Goal: Task Accomplishment & Management: Manage account settings

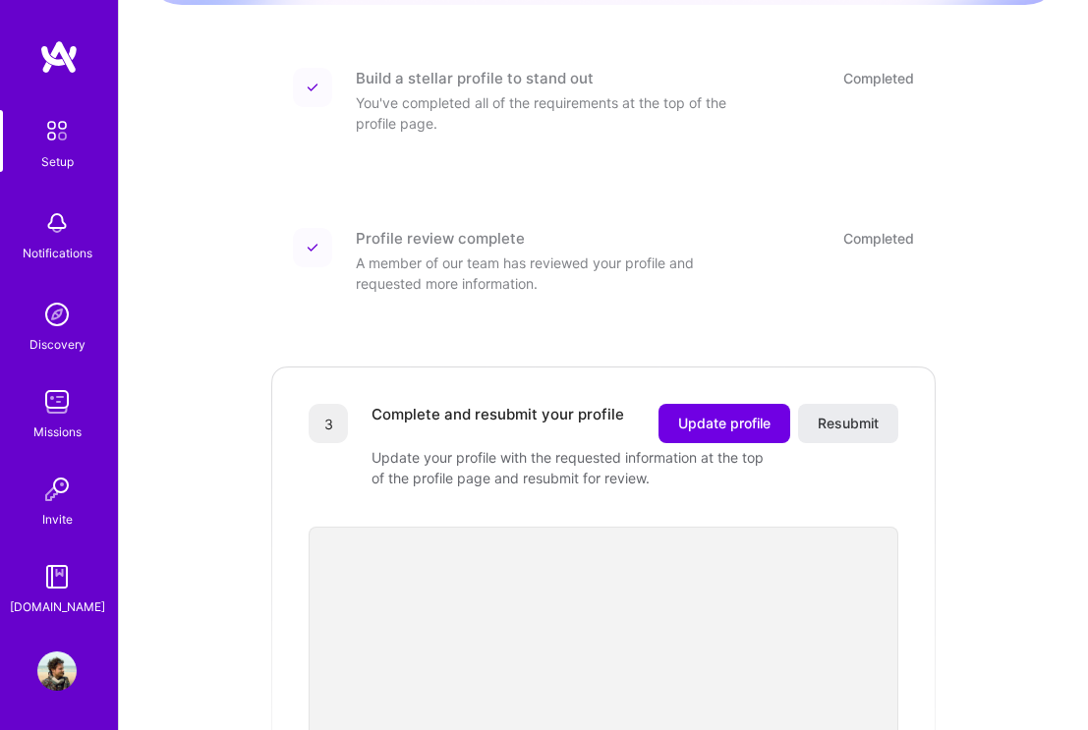
scroll to position [233, 0]
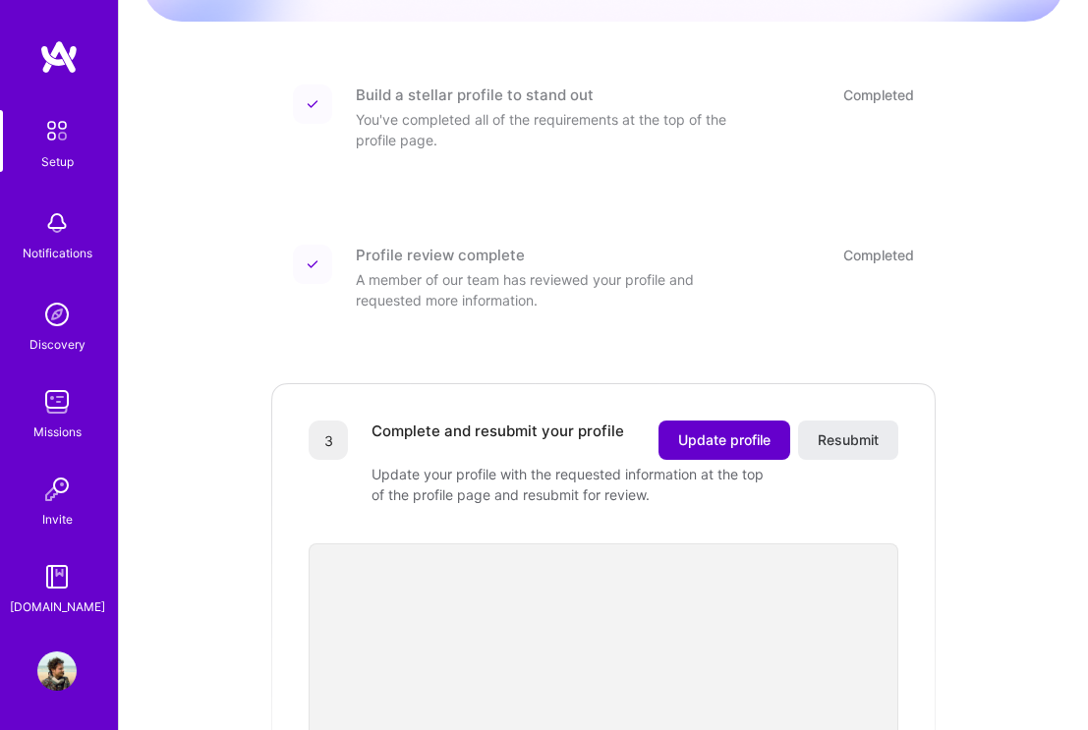
click at [718, 430] on span "Update profile" at bounding box center [724, 440] width 92 height 20
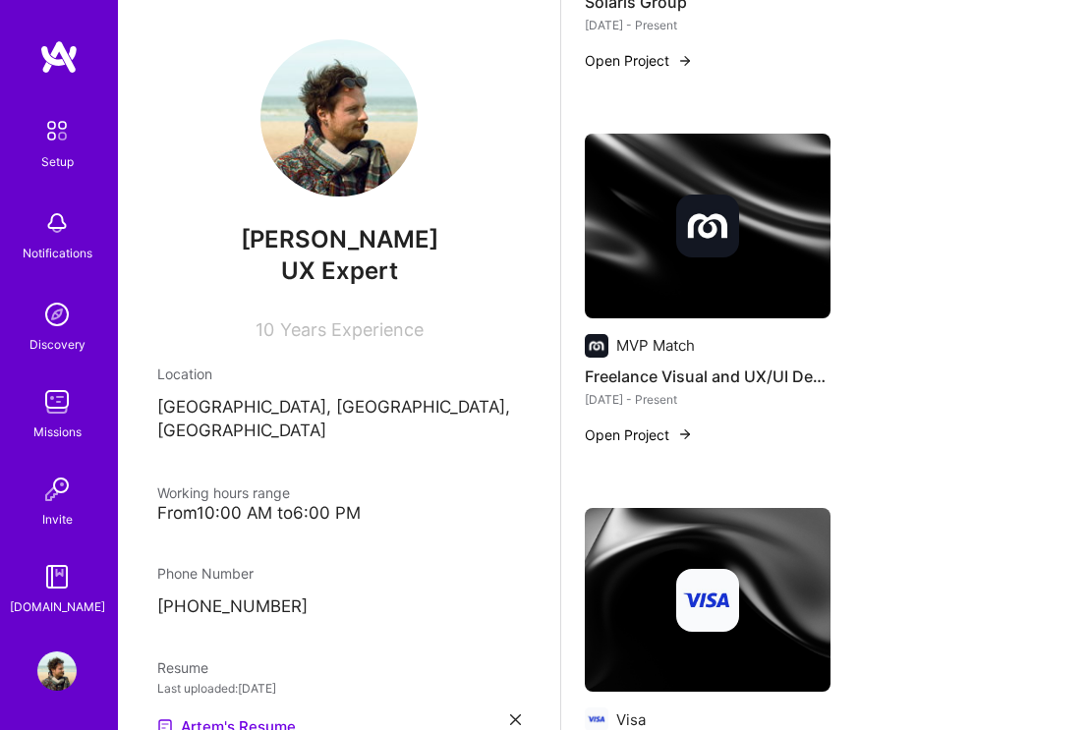
scroll to position [1047, 0]
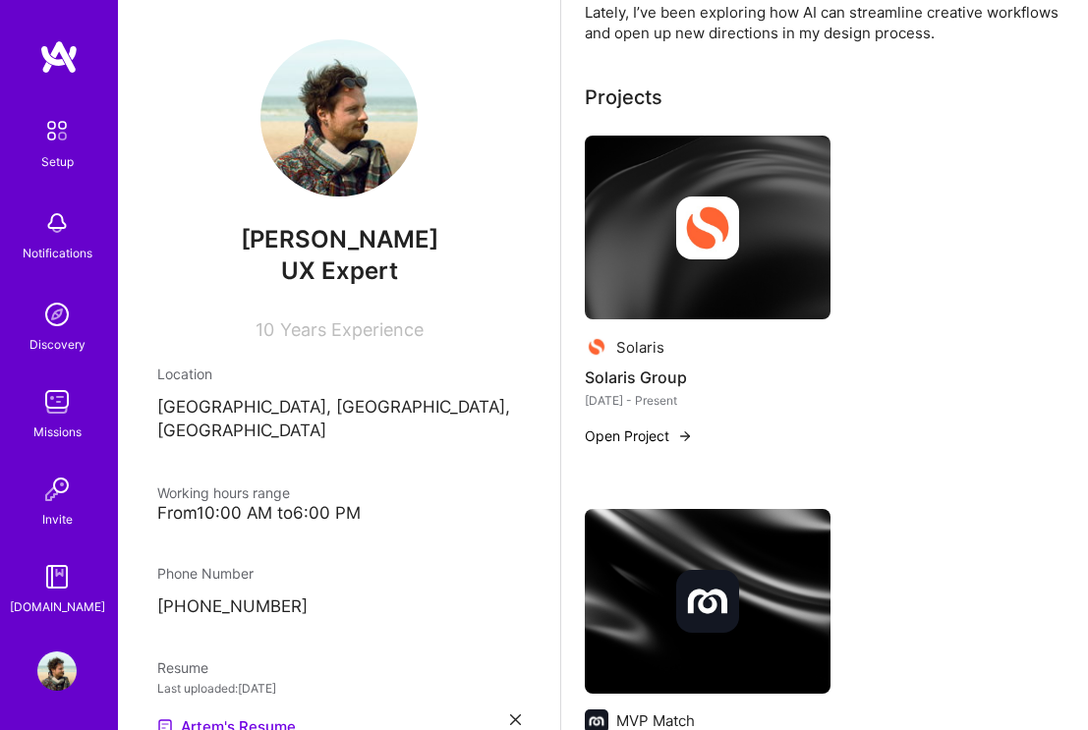
click at [656, 425] on button "Open Project" at bounding box center [639, 435] width 108 height 21
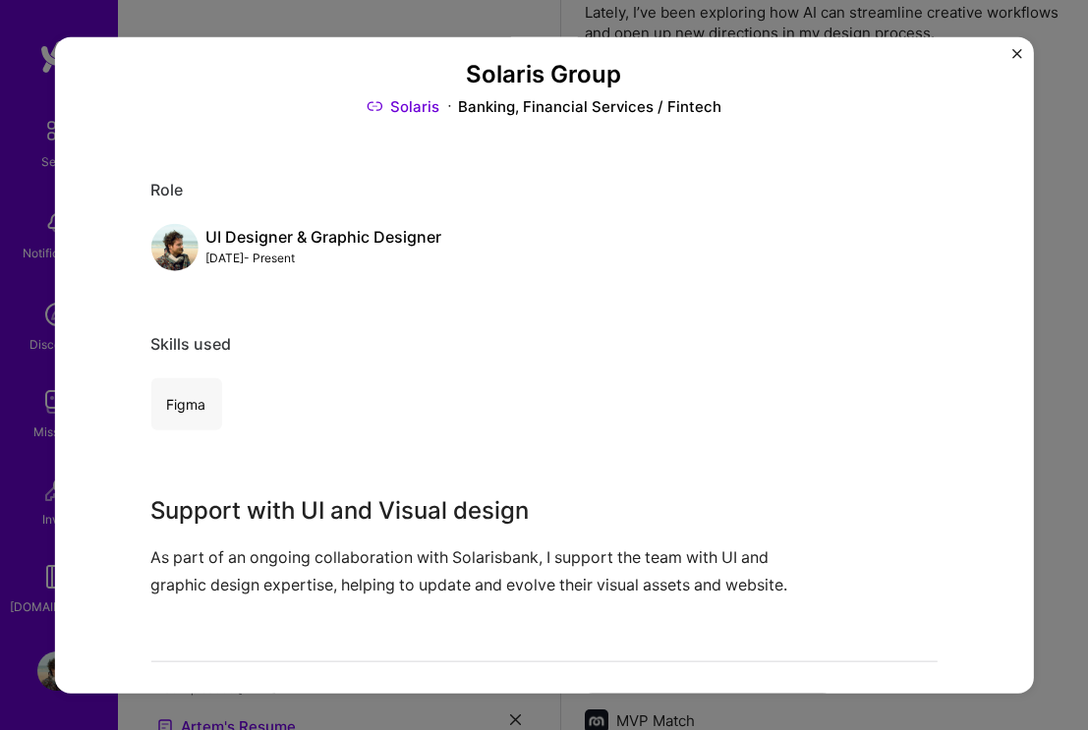
scroll to position [103, 0]
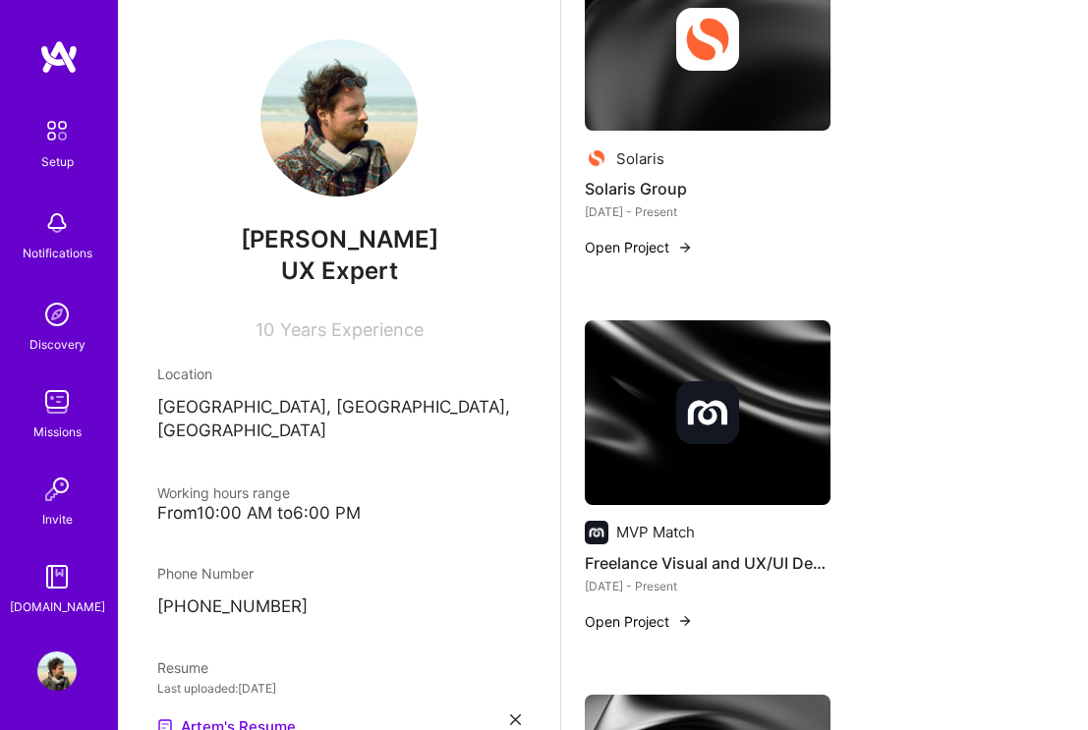
scroll to position [1278, 0]
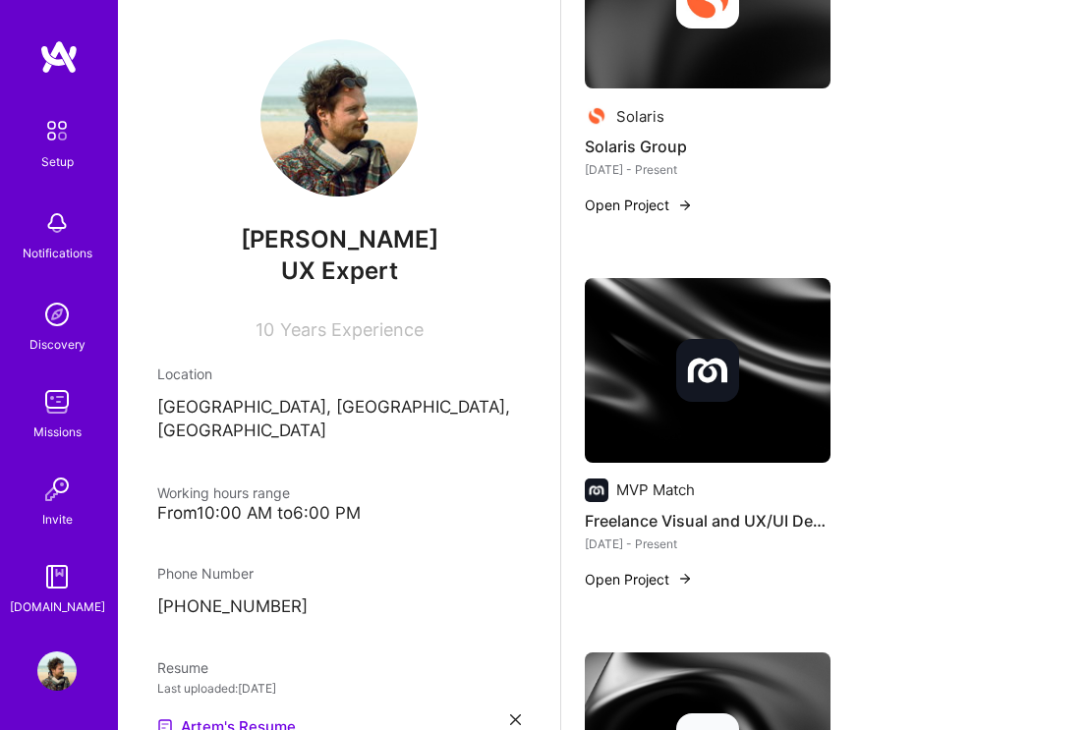
click at [660, 569] on button "Open Project" at bounding box center [639, 579] width 108 height 21
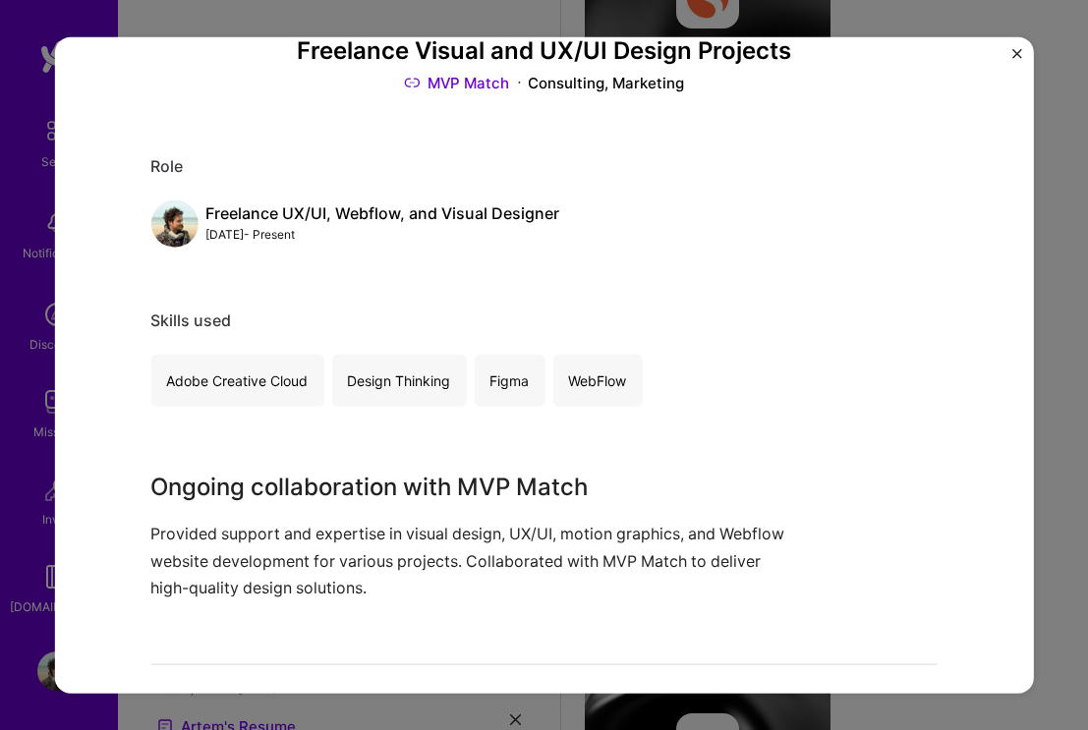
scroll to position [433, 0]
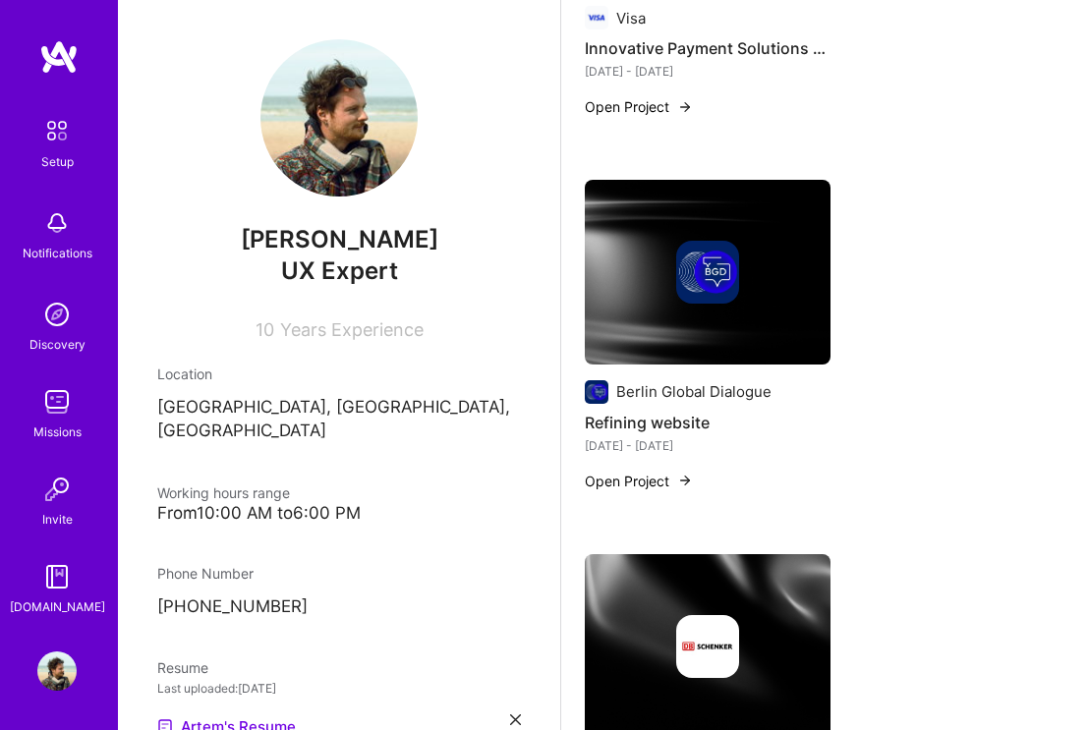
scroll to position [2131, 0]
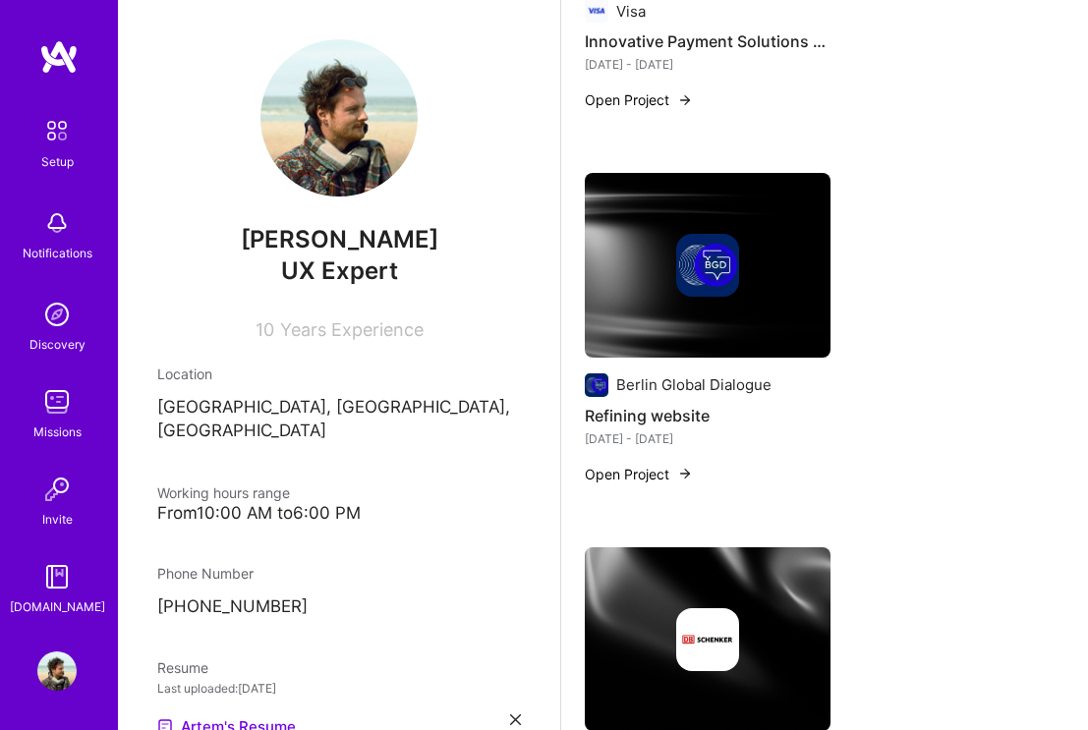
click at [658, 464] on button "Open Project" at bounding box center [639, 474] width 108 height 21
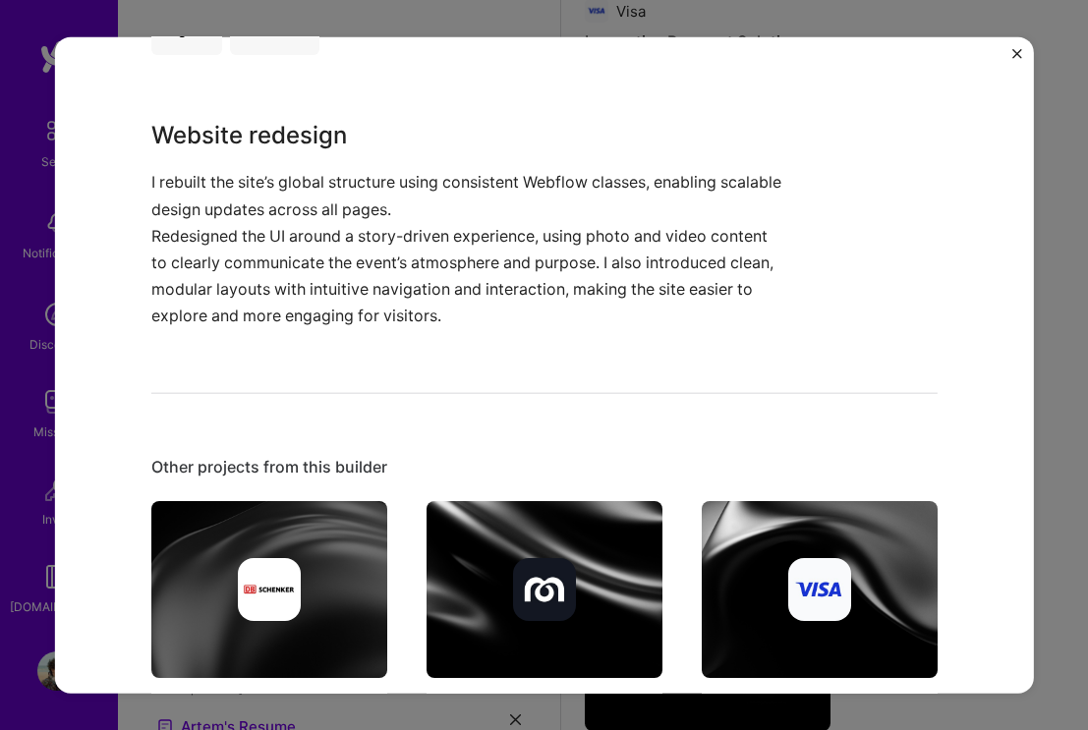
scroll to position [495, 0]
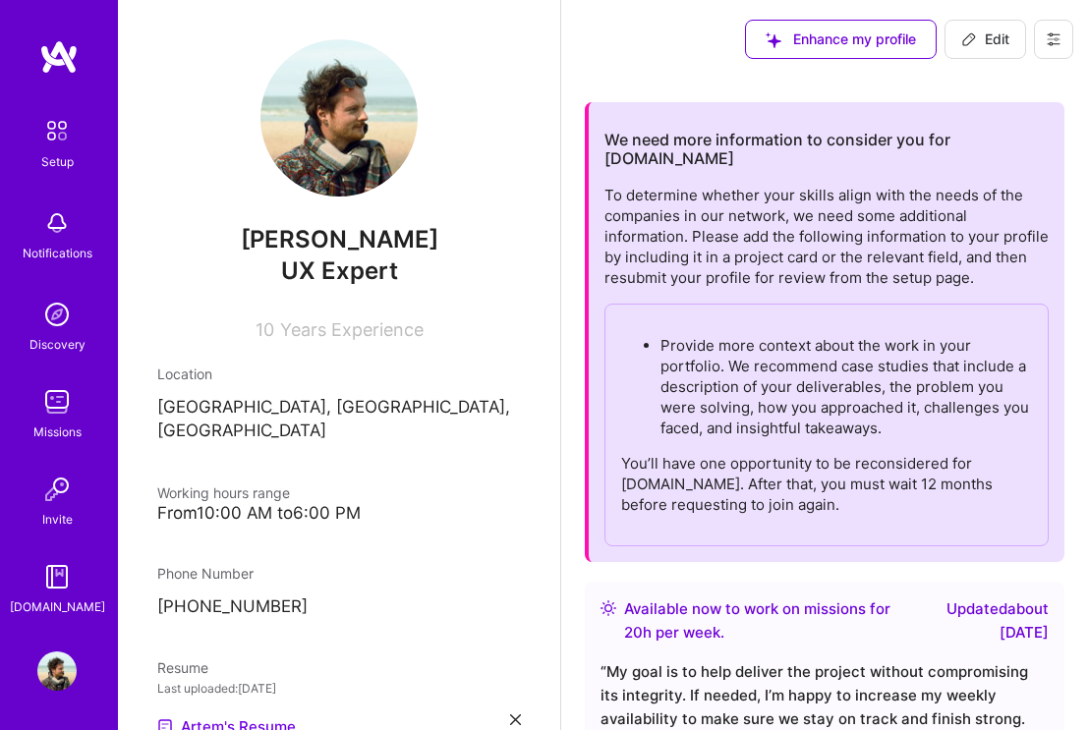
click at [818, 46] on span "Enhance my profile" at bounding box center [840, 39] width 150 height 20
click at [800, 19] on div "Enhance my profile Edit" at bounding box center [909, 39] width 358 height 79
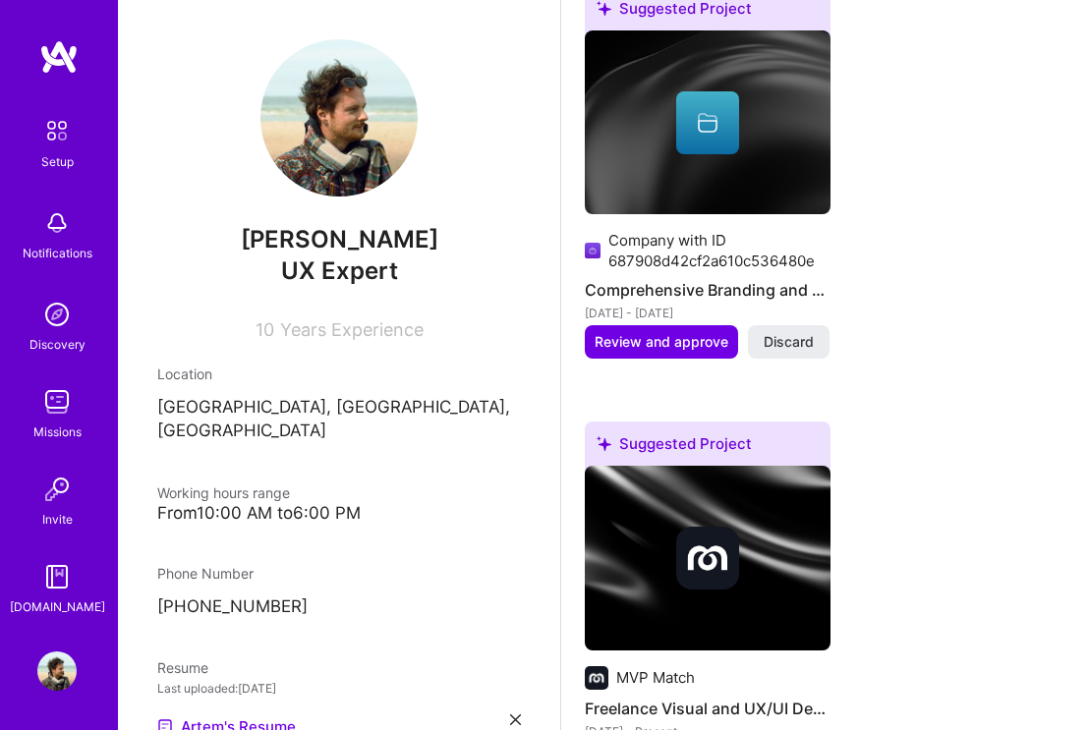
scroll to position [1087, 0]
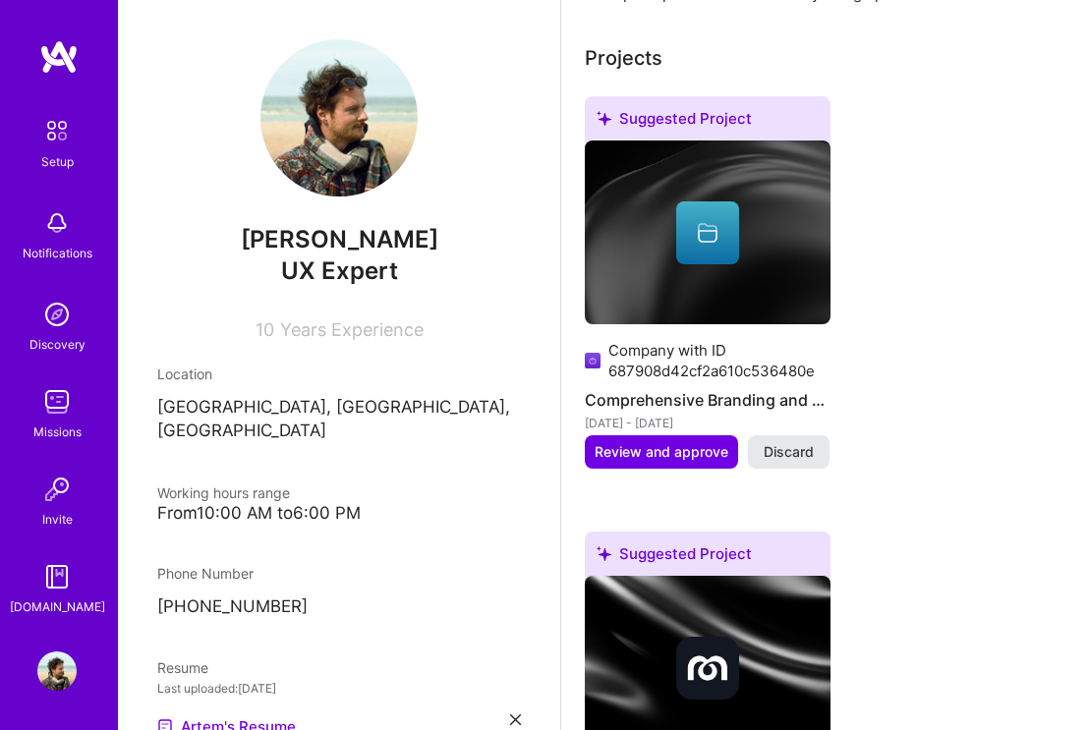
click at [799, 442] on span "Discard" at bounding box center [788, 452] width 50 height 20
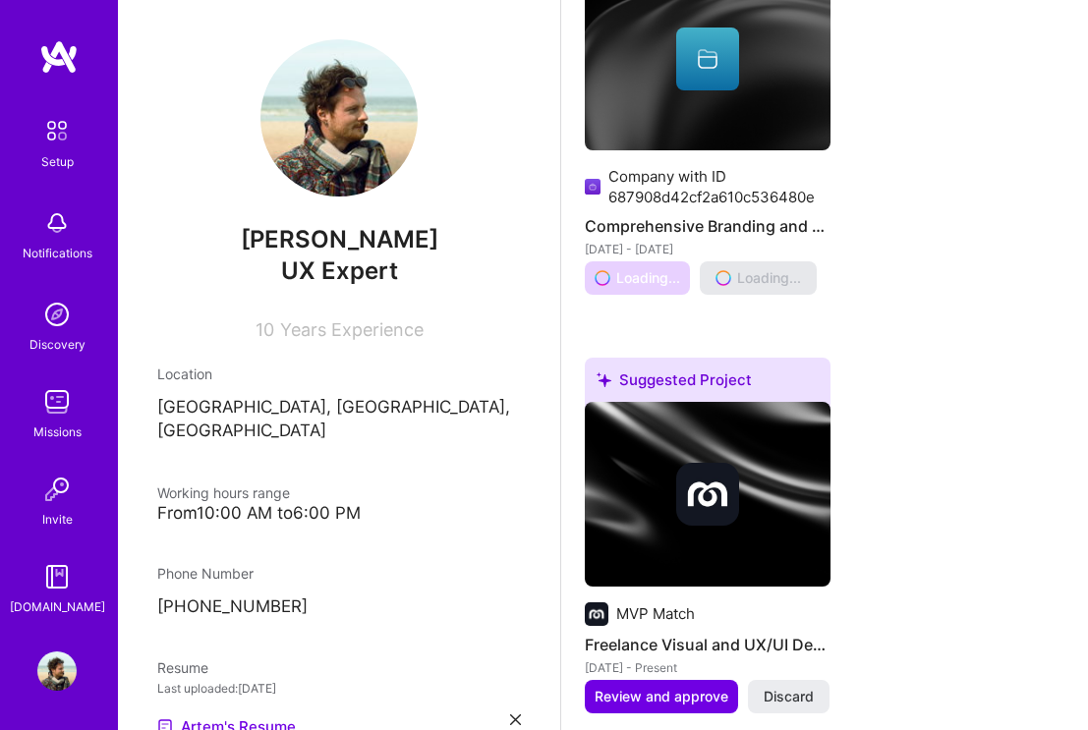
scroll to position [1317, 0]
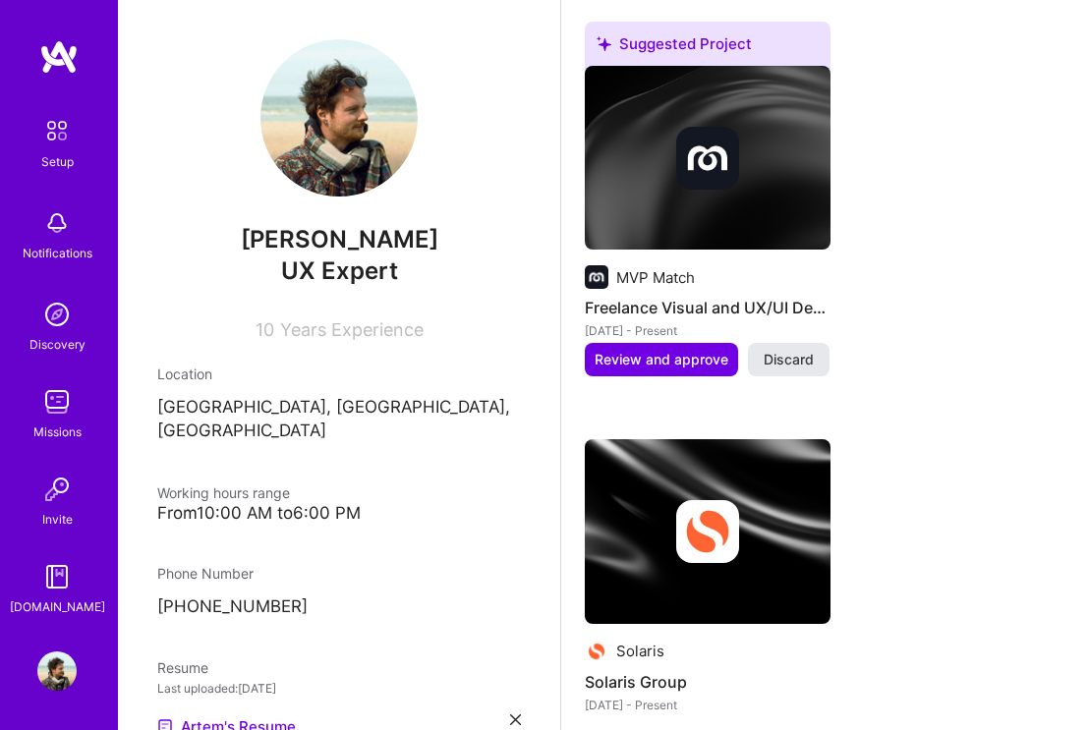
click at [790, 350] on span "Discard" at bounding box center [788, 360] width 50 height 20
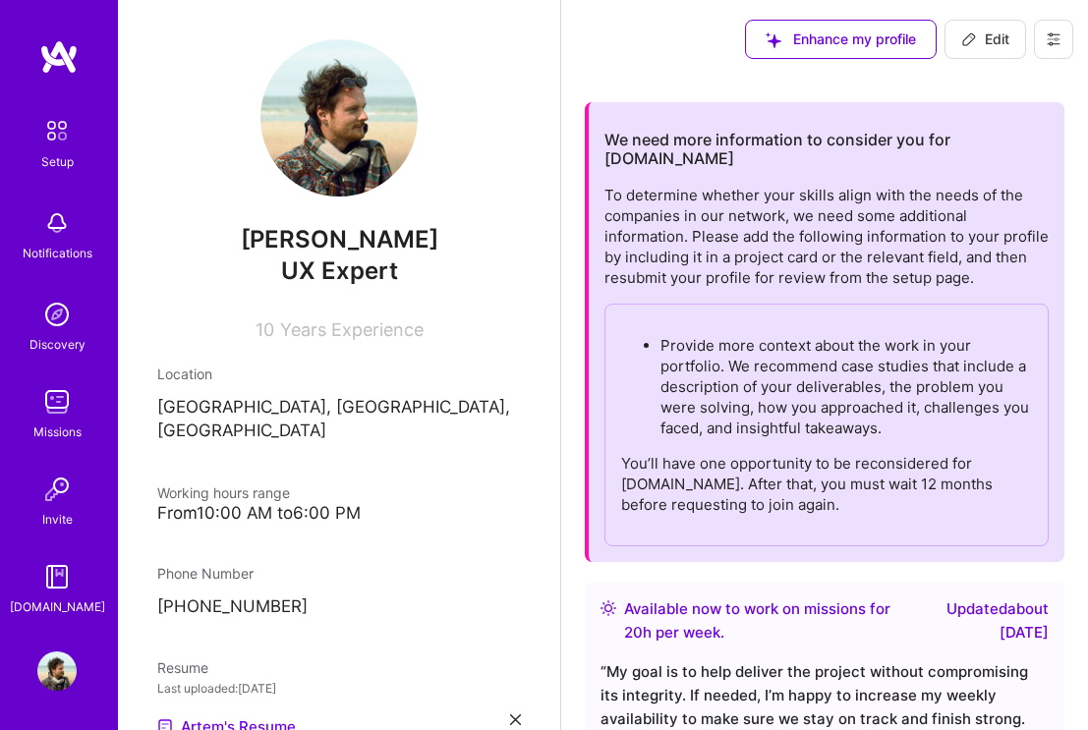
scroll to position [0, 0]
click at [985, 41] on span "Edit" at bounding box center [985, 39] width 48 height 20
select select "DE"
select select "Right Now"
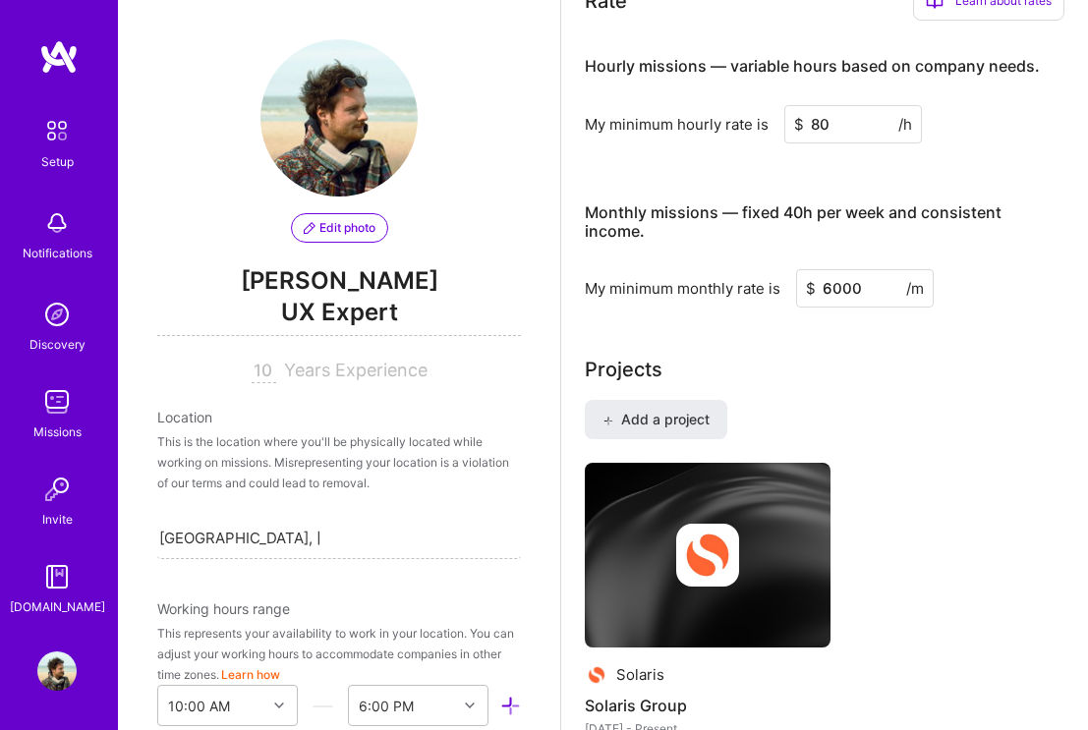
scroll to position [1490, 0]
click at [689, 400] on button "Add a project" at bounding box center [656, 419] width 142 height 39
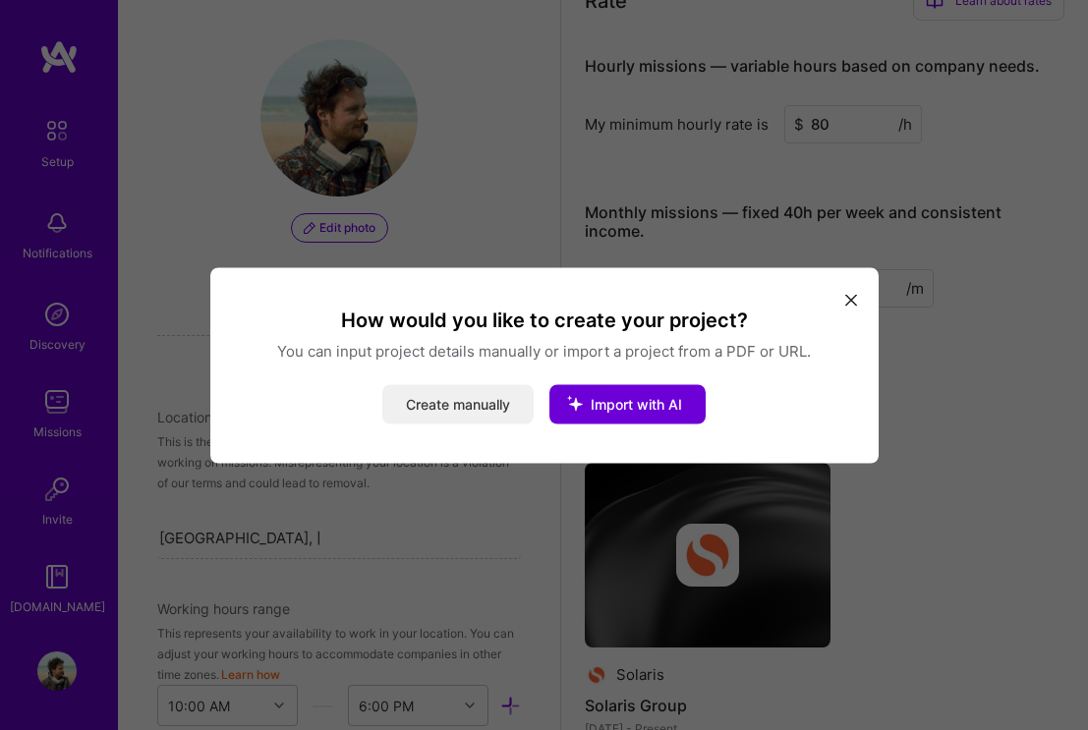
click at [469, 405] on button "Create manually" at bounding box center [457, 403] width 151 height 39
